Goal: Task Accomplishment & Management: Manage account settings

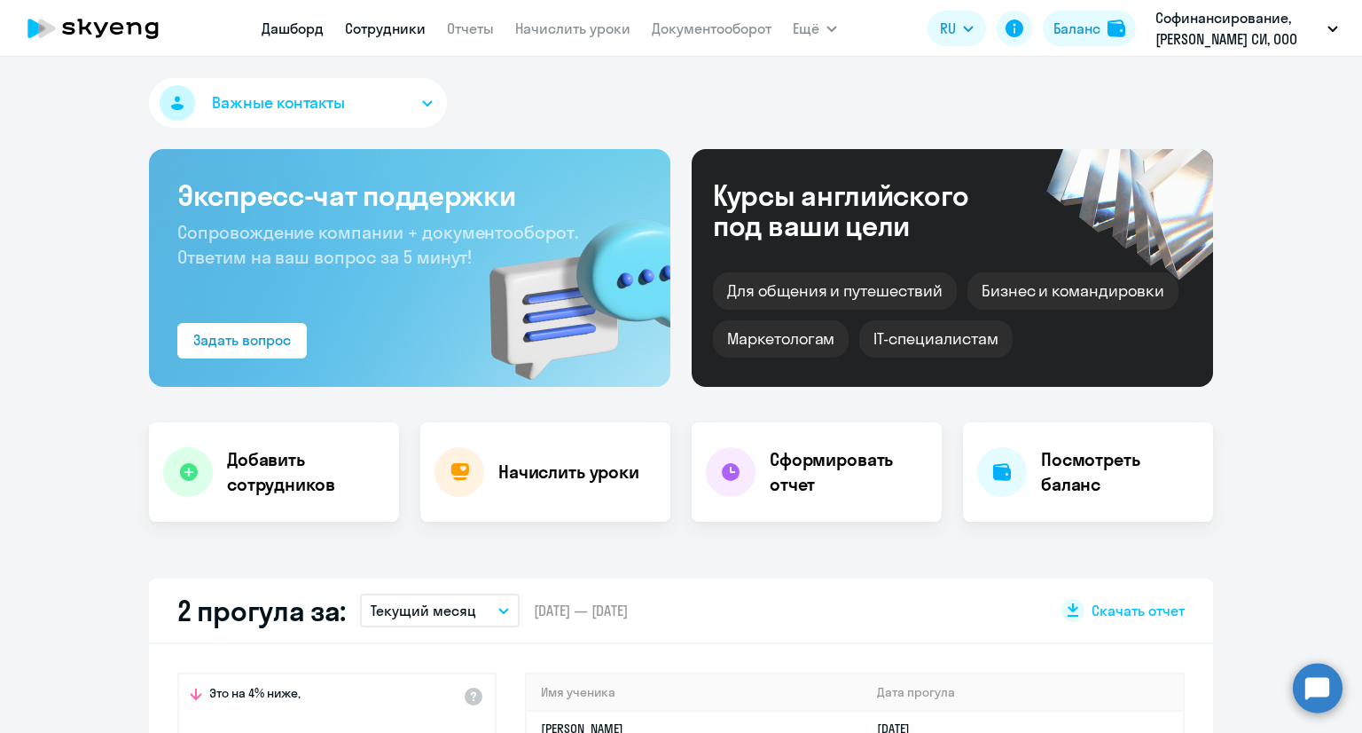
click at [372, 35] on link "Сотрудники" at bounding box center [385, 29] width 81 height 18
select select "30"
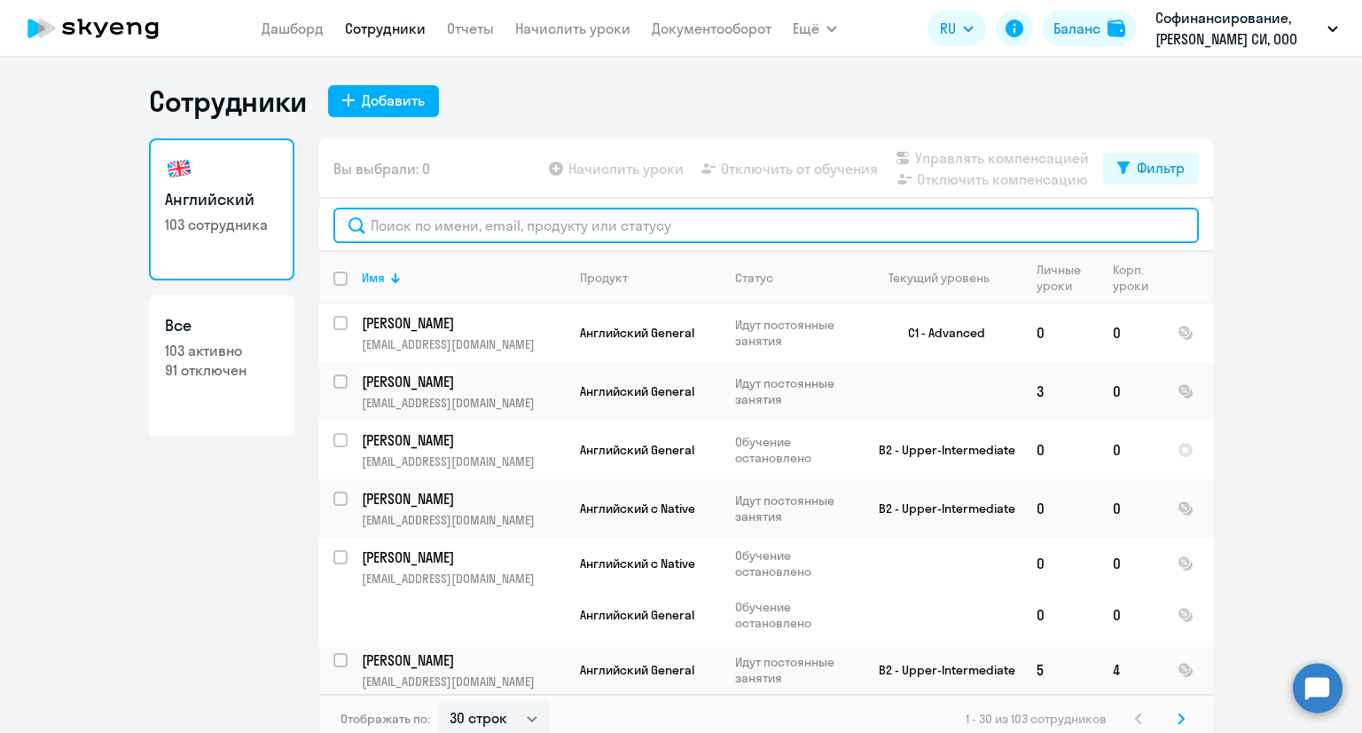
click at [507, 224] on input "text" at bounding box center [766, 225] width 866 height 35
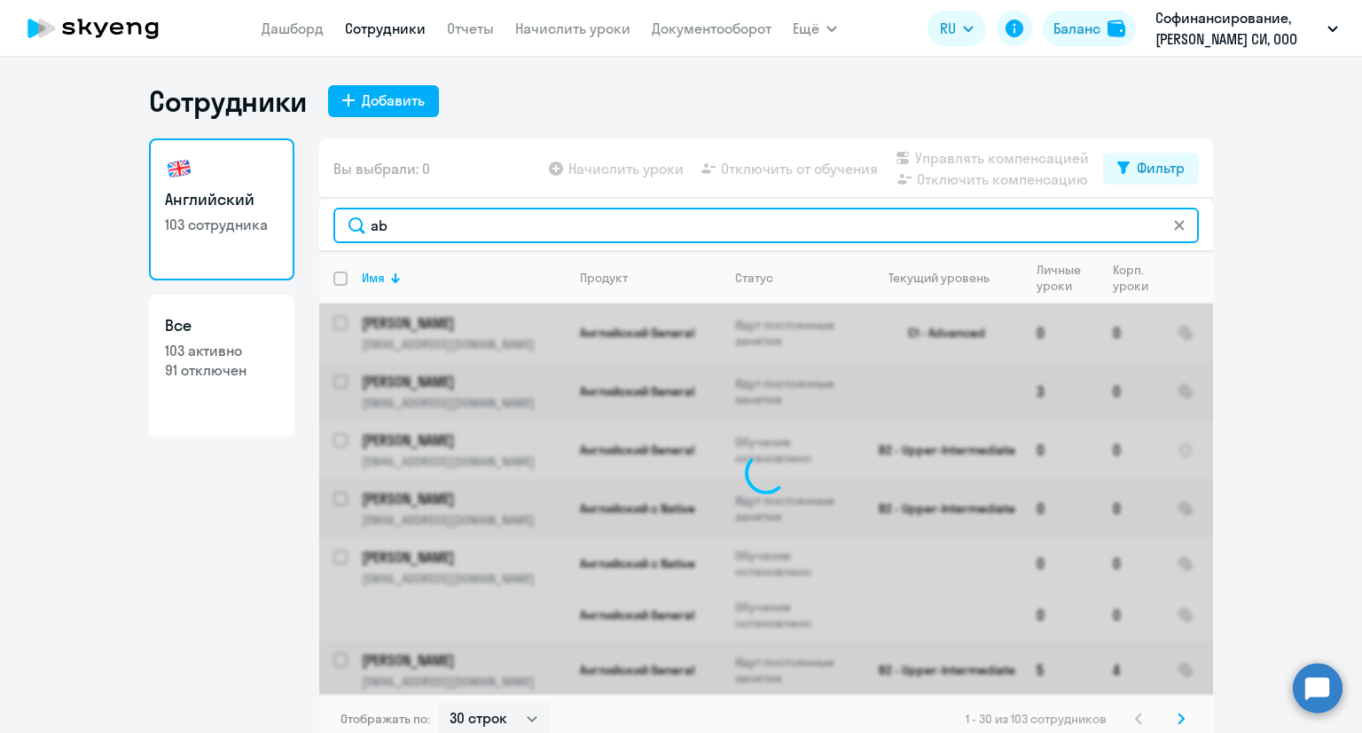
type input "a"
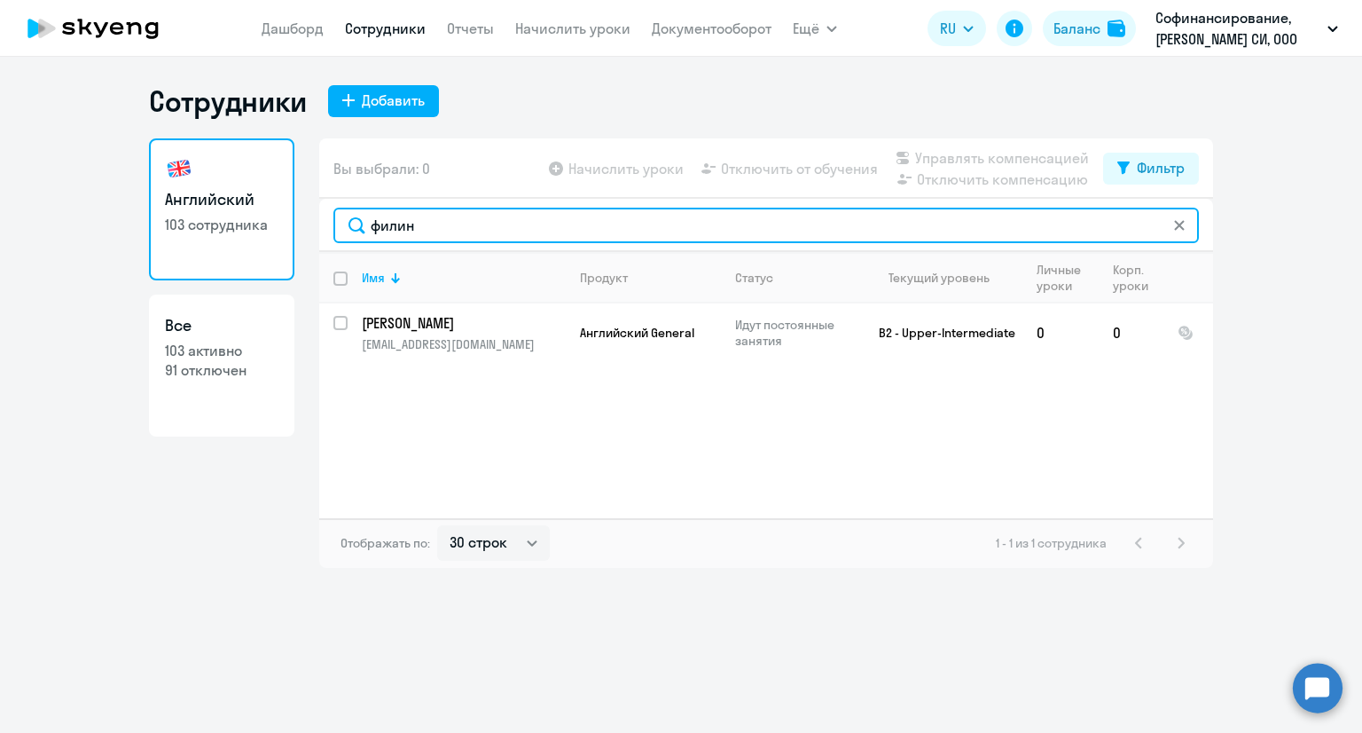
type input "филин"
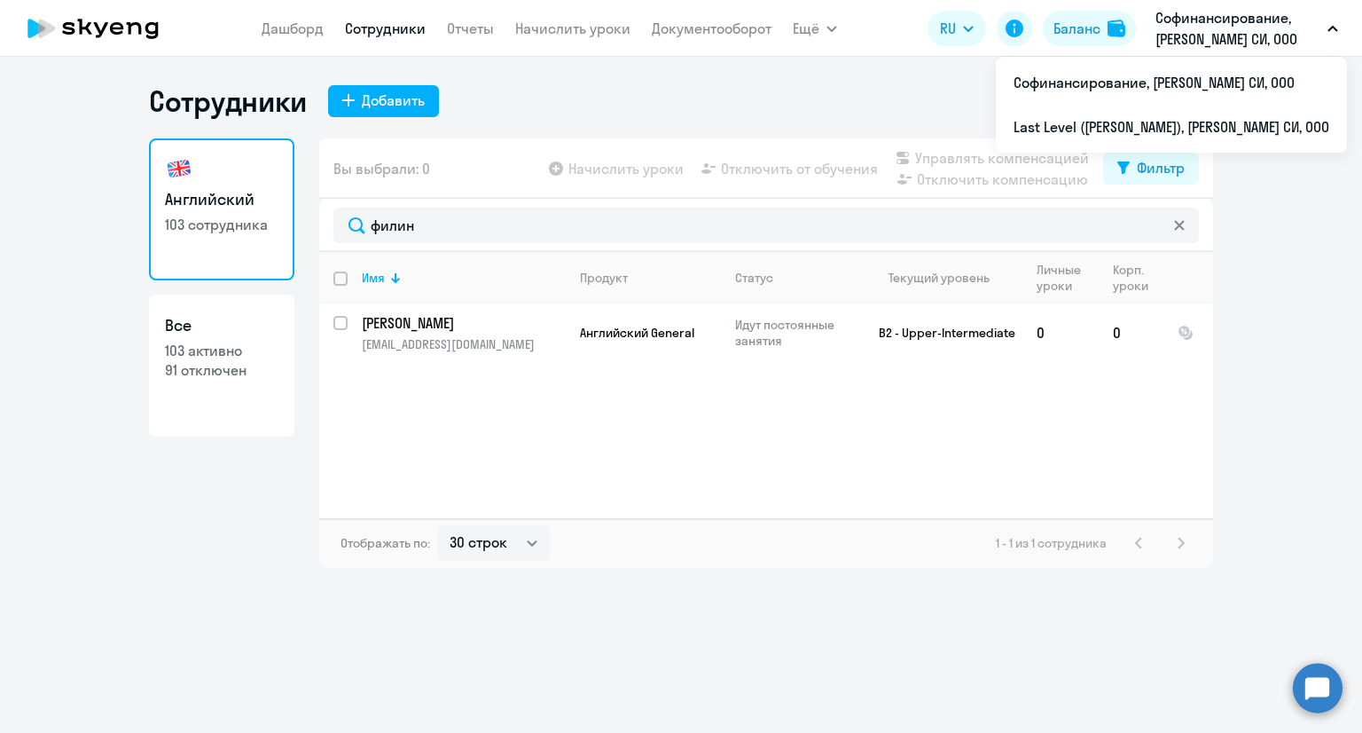
click at [882, 96] on div "Сотрудники Добавить" at bounding box center [681, 100] width 1064 height 35
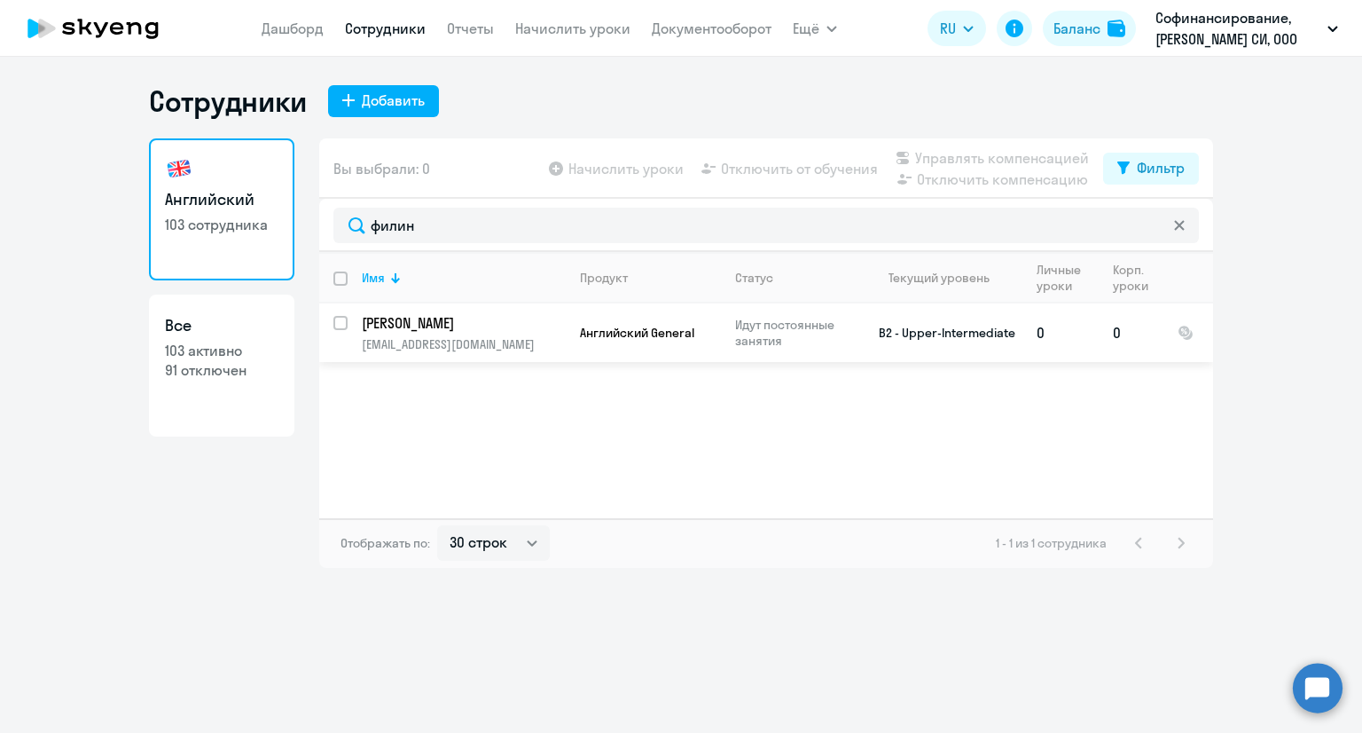
click at [559, 336] on p "[EMAIL_ADDRESS][DOMAIN_NAME]" at bounding box center [463, 344] width 203 height 16
select select "english"
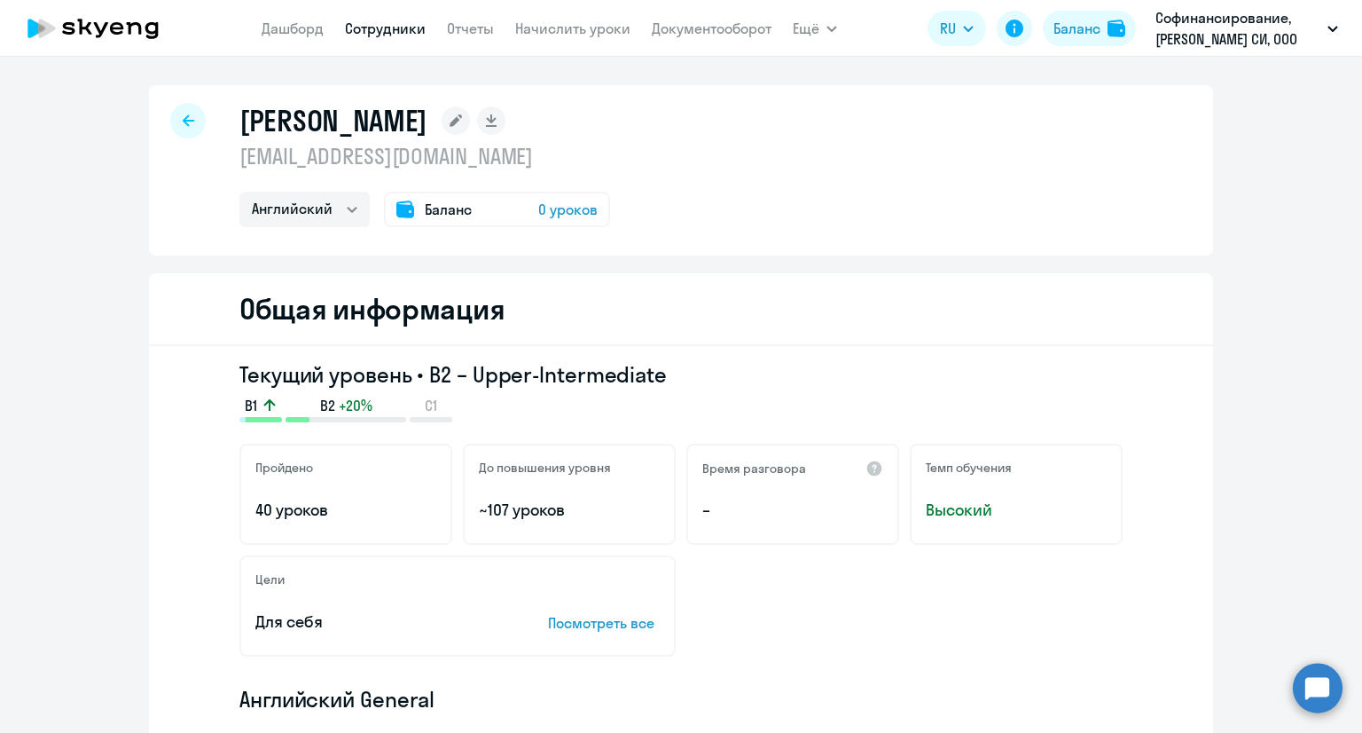
click at [179, 129] on div at bounding box center [187, 120] width 35 height 35
select select "30"
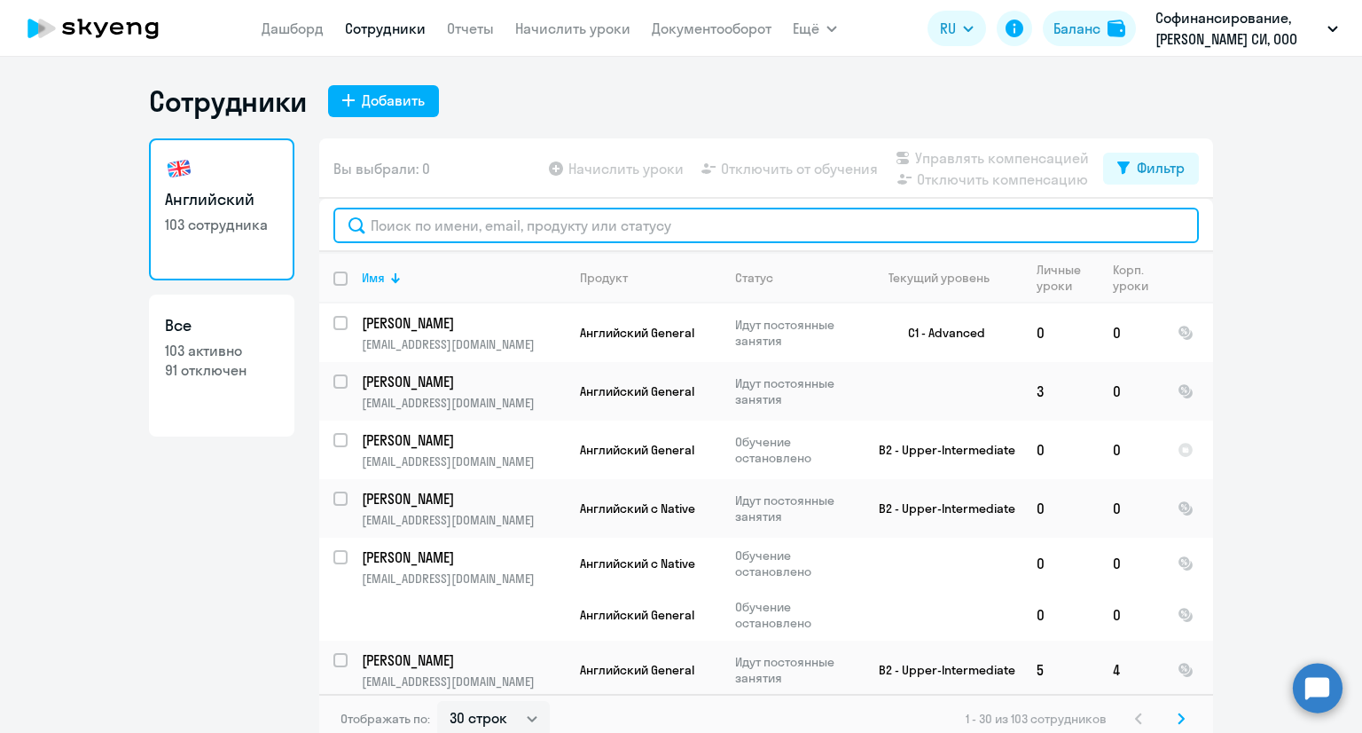
click at [433, 210] on input "text" at bounding box center [766, 225] width 866 height 35
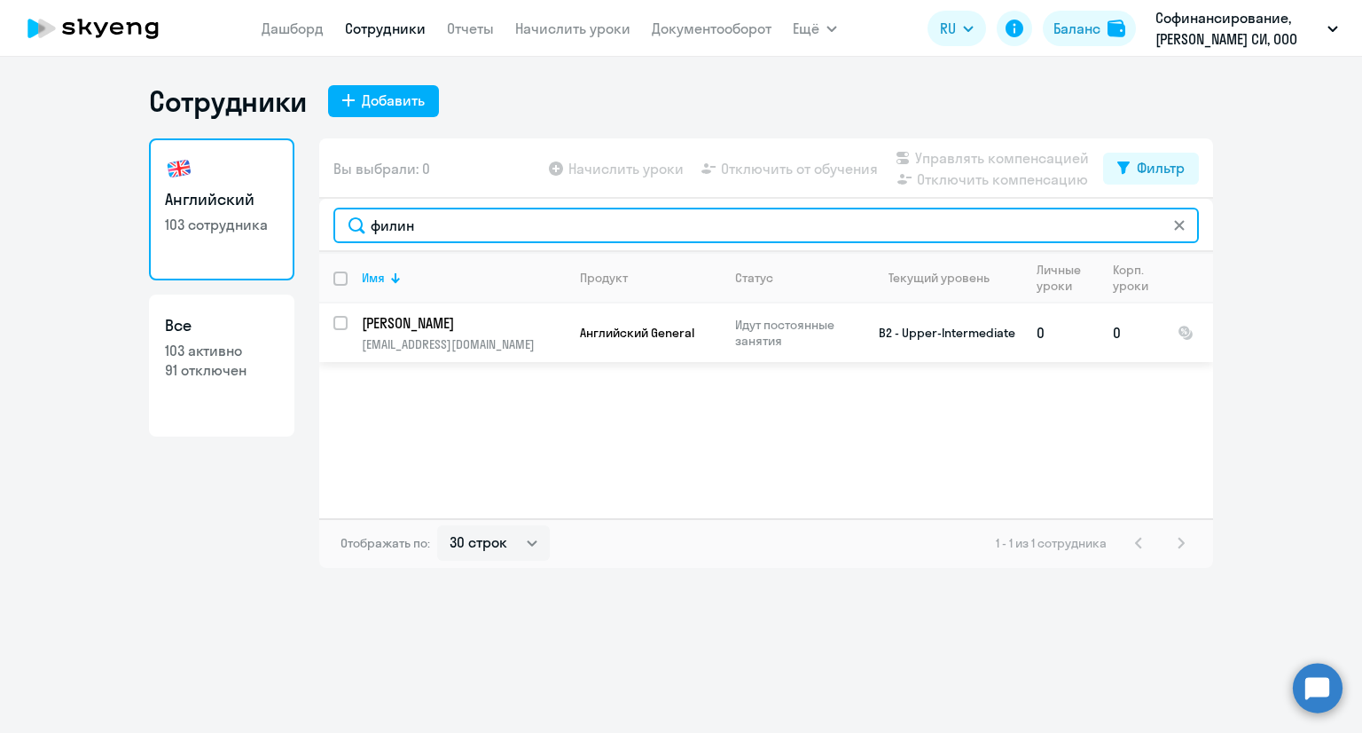
type input "филин"
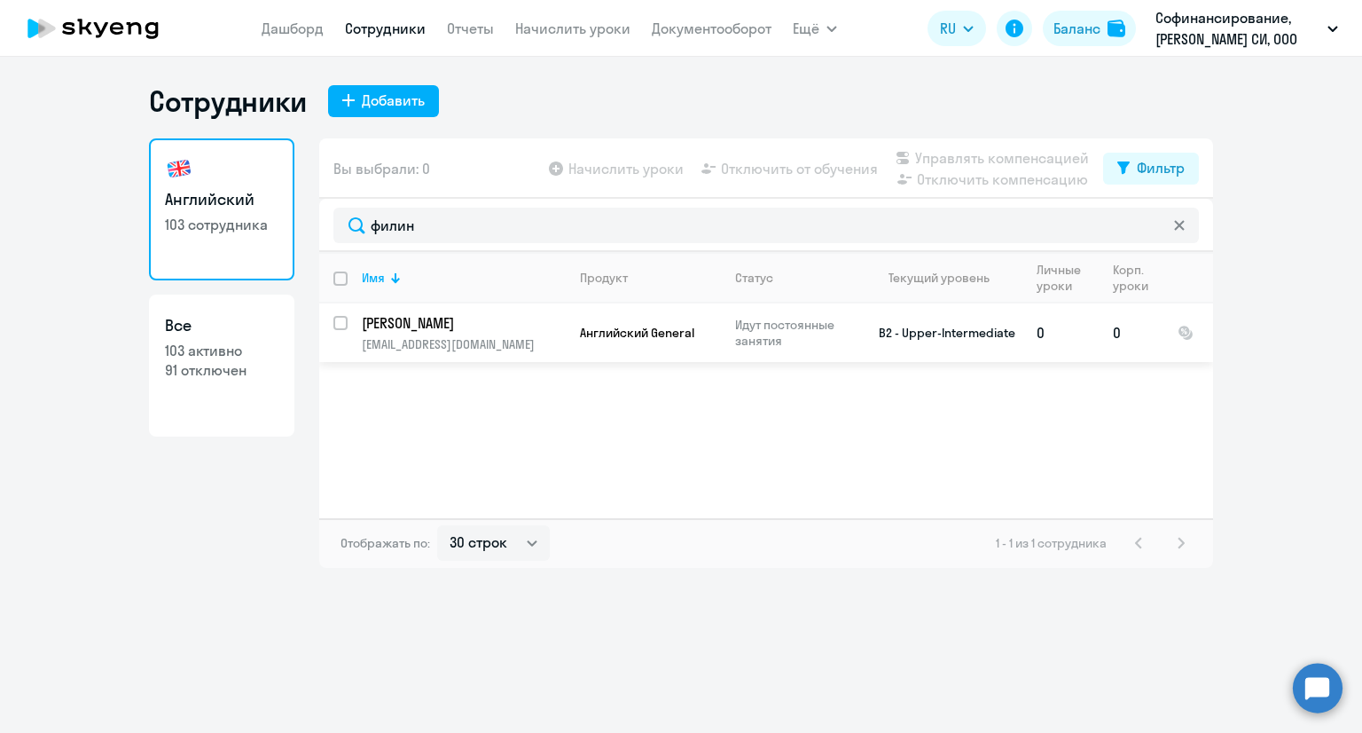
click at [337, 323] on input "select row 11937238" at bounding box center [350, 333] width 35 height 35
checkbox input "true"
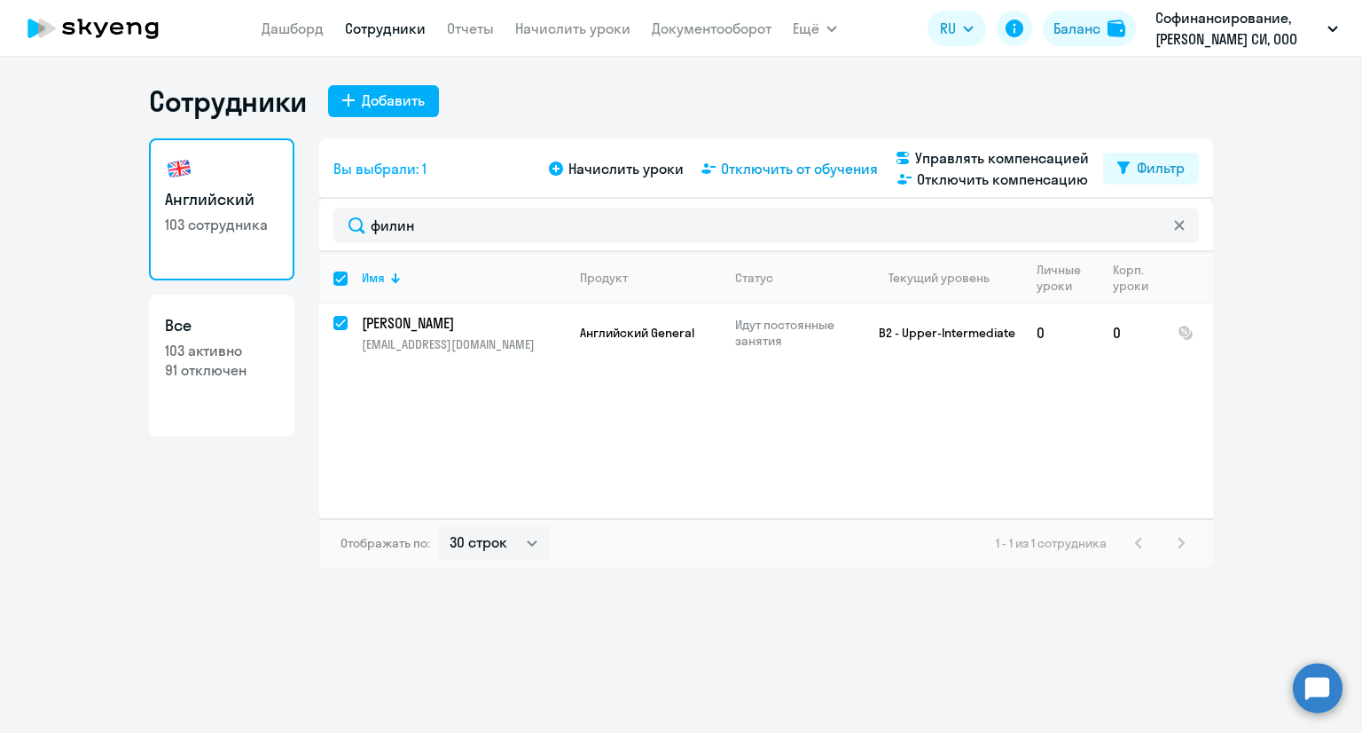
click at [795, 164] on span "Отключить от обучения" at bounding box center [799, 168] width 157 height 21
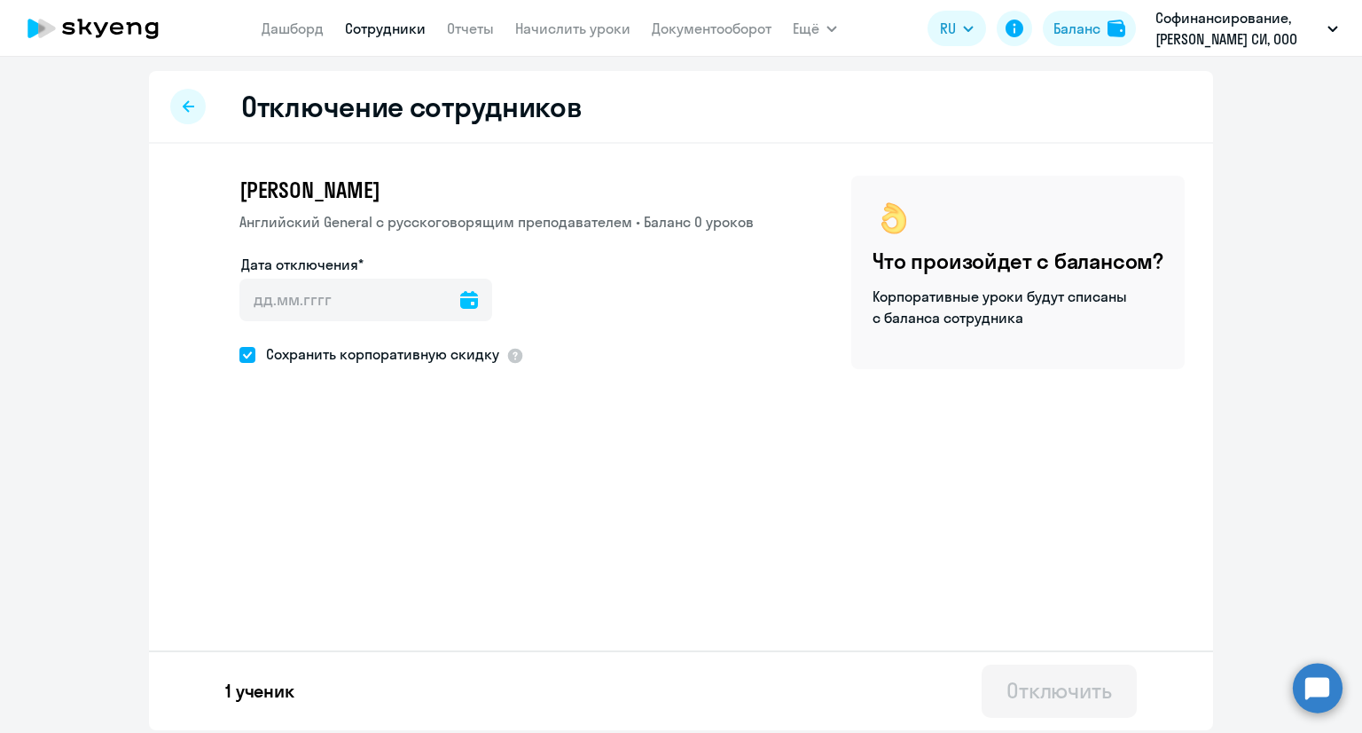
click at [461, 292] on icon at bounding box center [469, 300] width 18 height 18
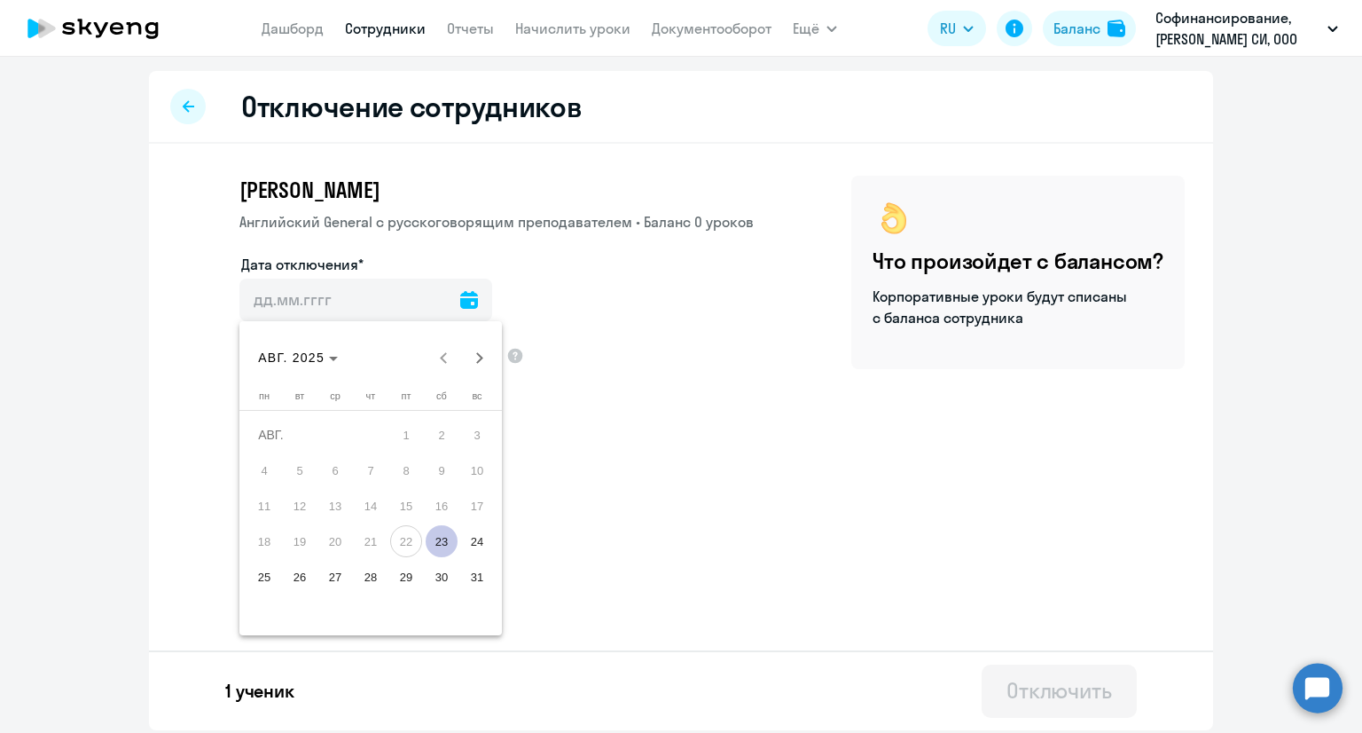
click at [435, 529] on span "23" at bounding box center [442, 541] width 32 height 32
type input "[DATE]"
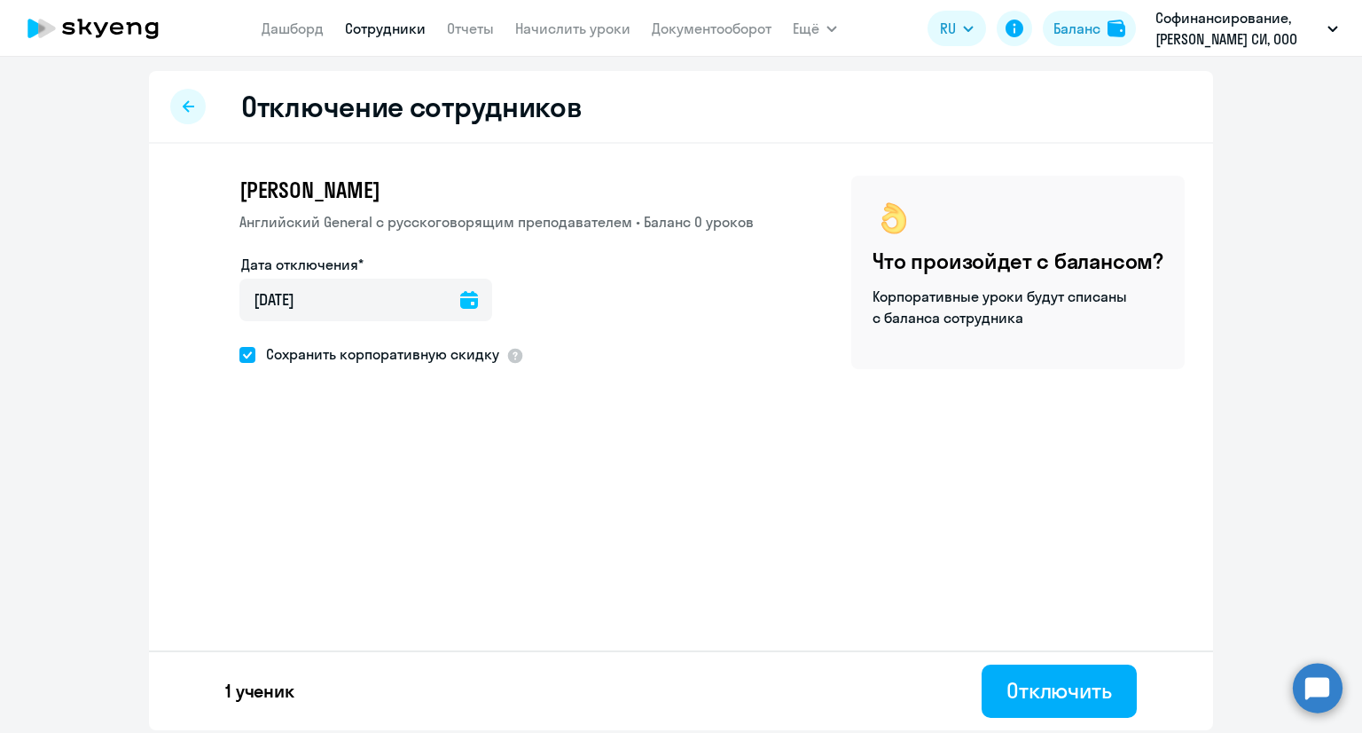
click at [338, 351] on span "Сохранить корпоративную скидку" at bounding box center [377, 353] width 244 height 21
click at [239, 354] on input "Сохранить корпоративную скидку" at bounding box center [239, 354] width 1 height 1
checkbox input "false"
click at [597, 382] on div "[PERSON_NAME] General с [DEMOGRAPHIC_DATA] преподавателем • Баланс 0 уроков Дат…" at bounding box center [681, 318] width 1064 height 348
click at [1014, 702] on div "Отключить" at bounding box center [1060, 690] width 106 height 28
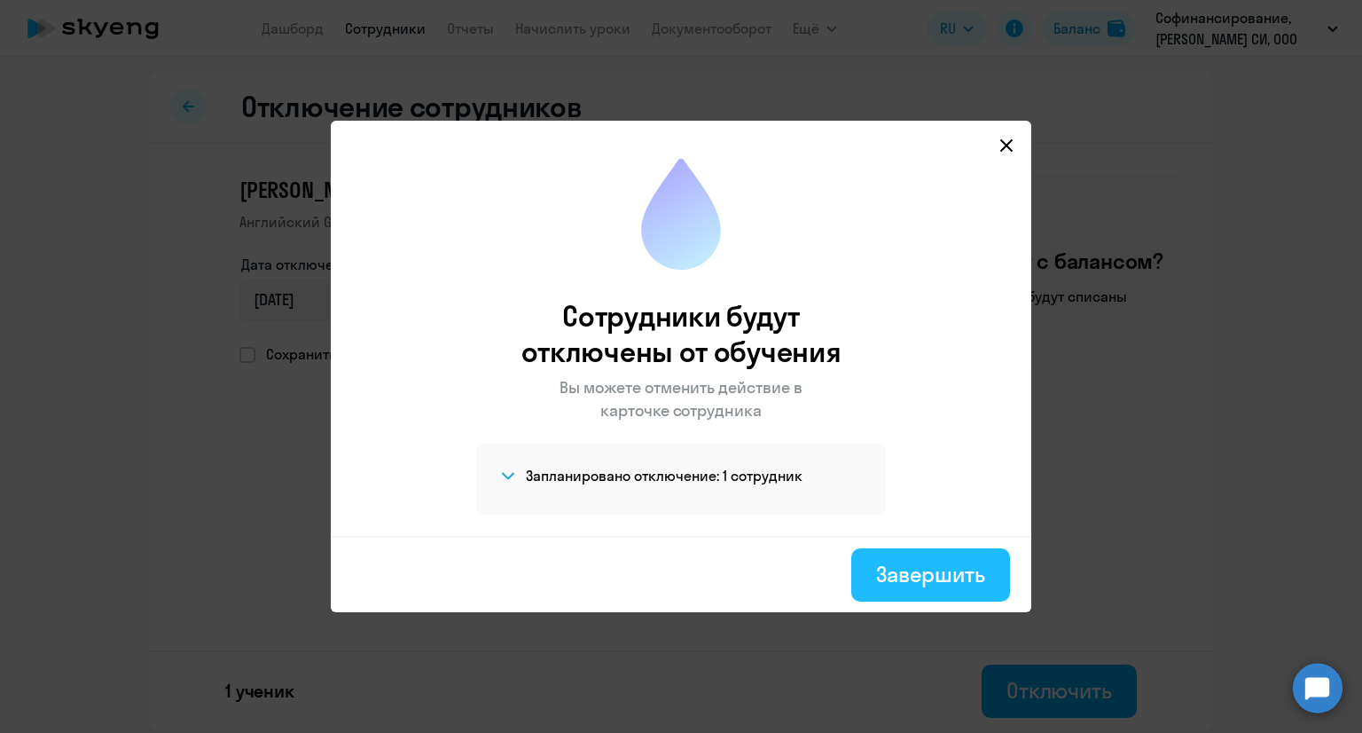
click at [897, 566] on div "Завершить" at bounding box center [930, 574] width 109 height 28
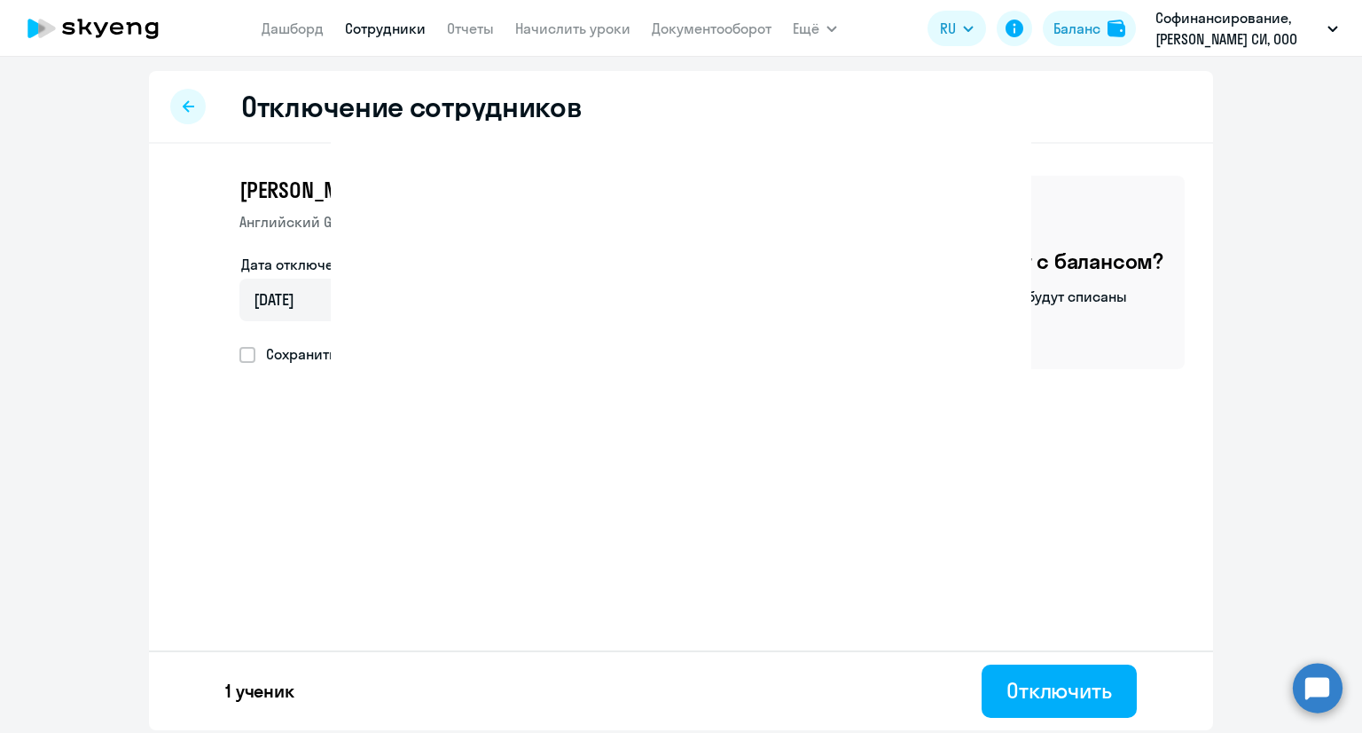
select select "30"
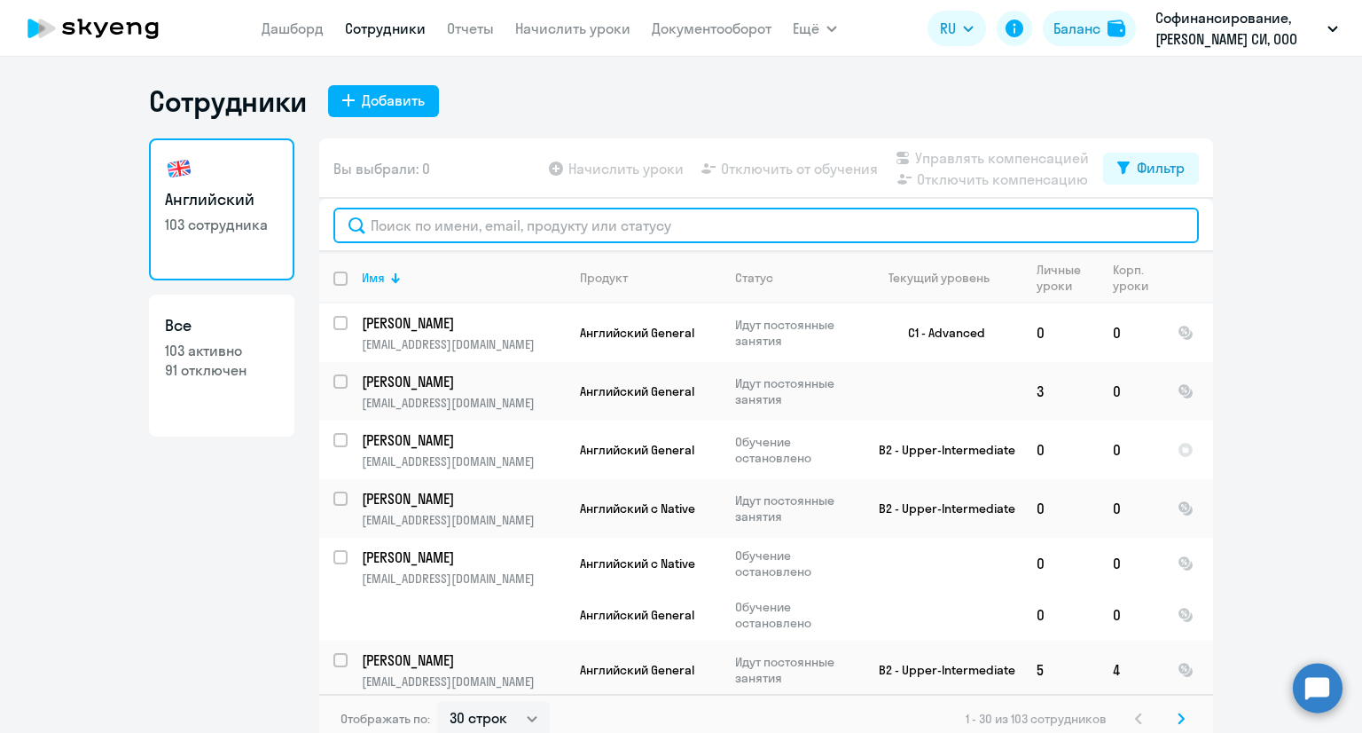
click at [550, 231] on input "text" at bounding box center [766, 225] width 866 height 35
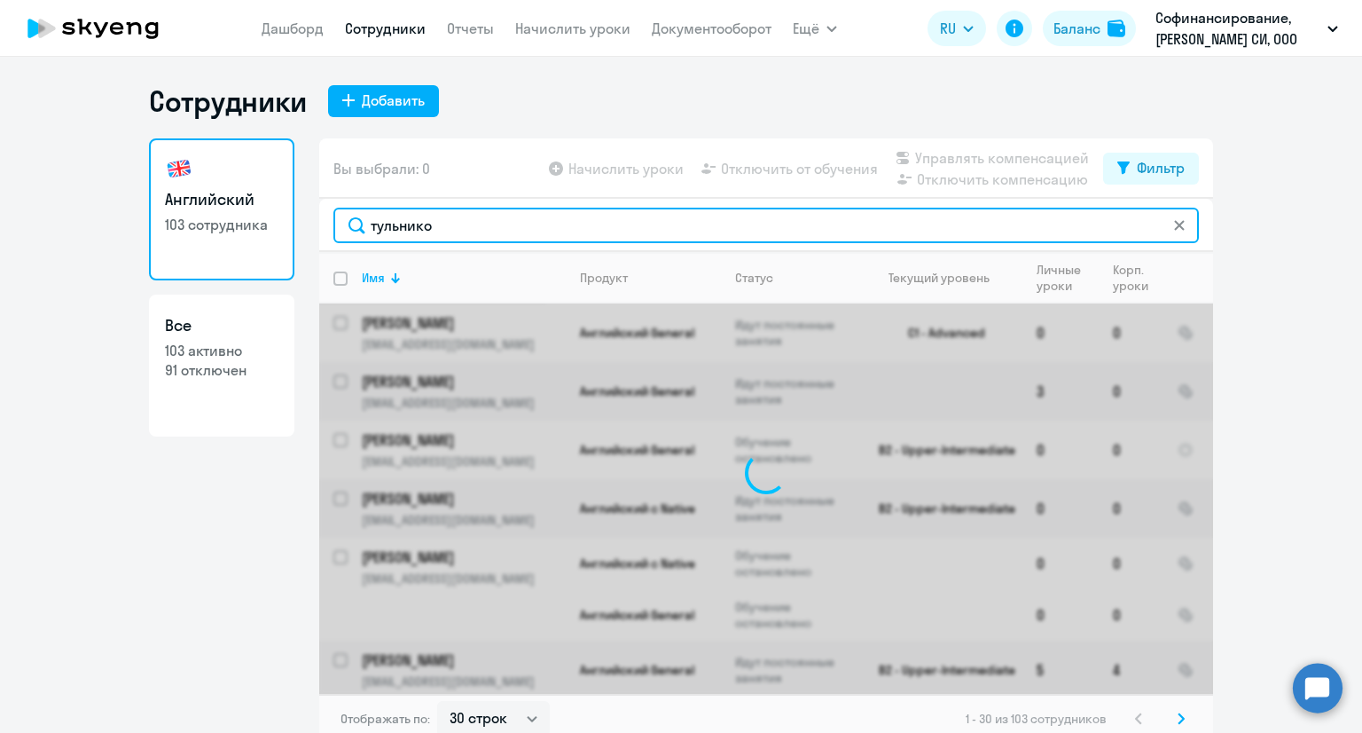
type input "тульников"
